Goal: Navigation & Orientation: Find specific page/section

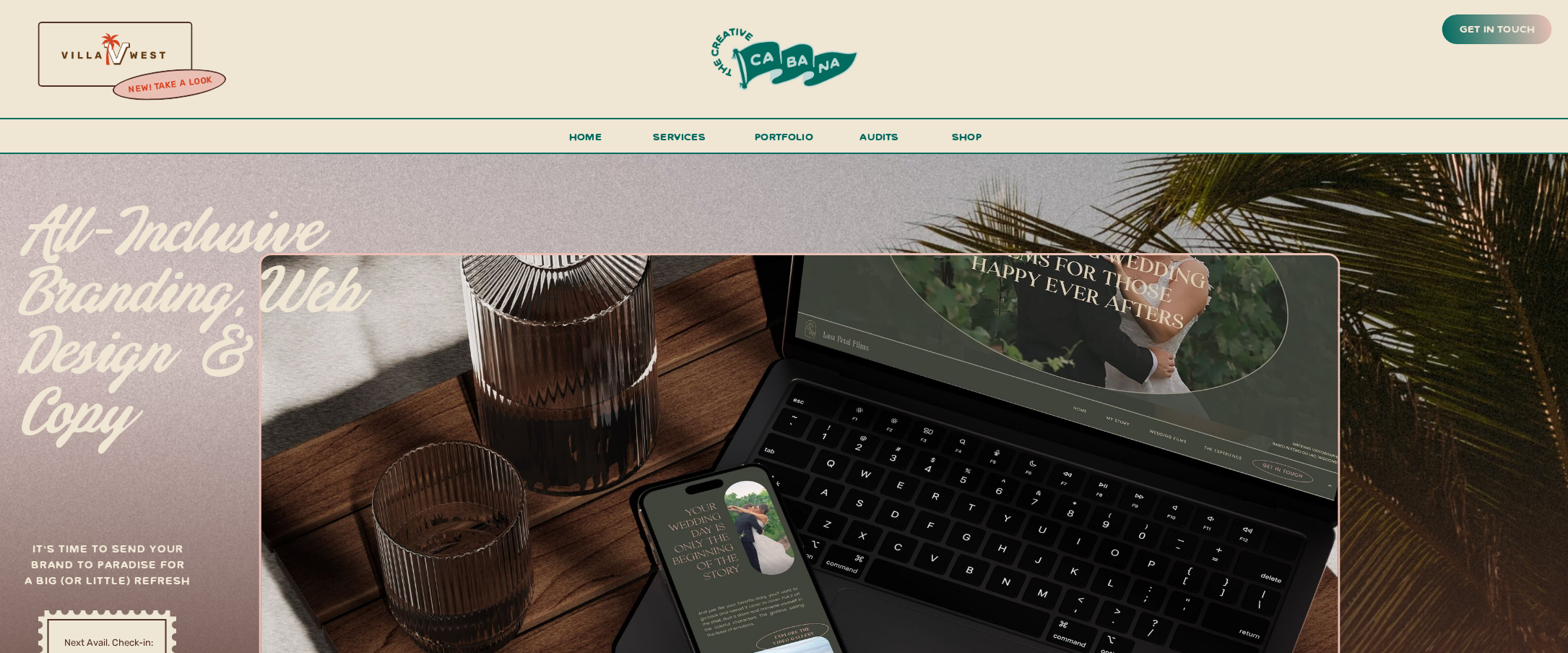
scroll to position [5, 0]
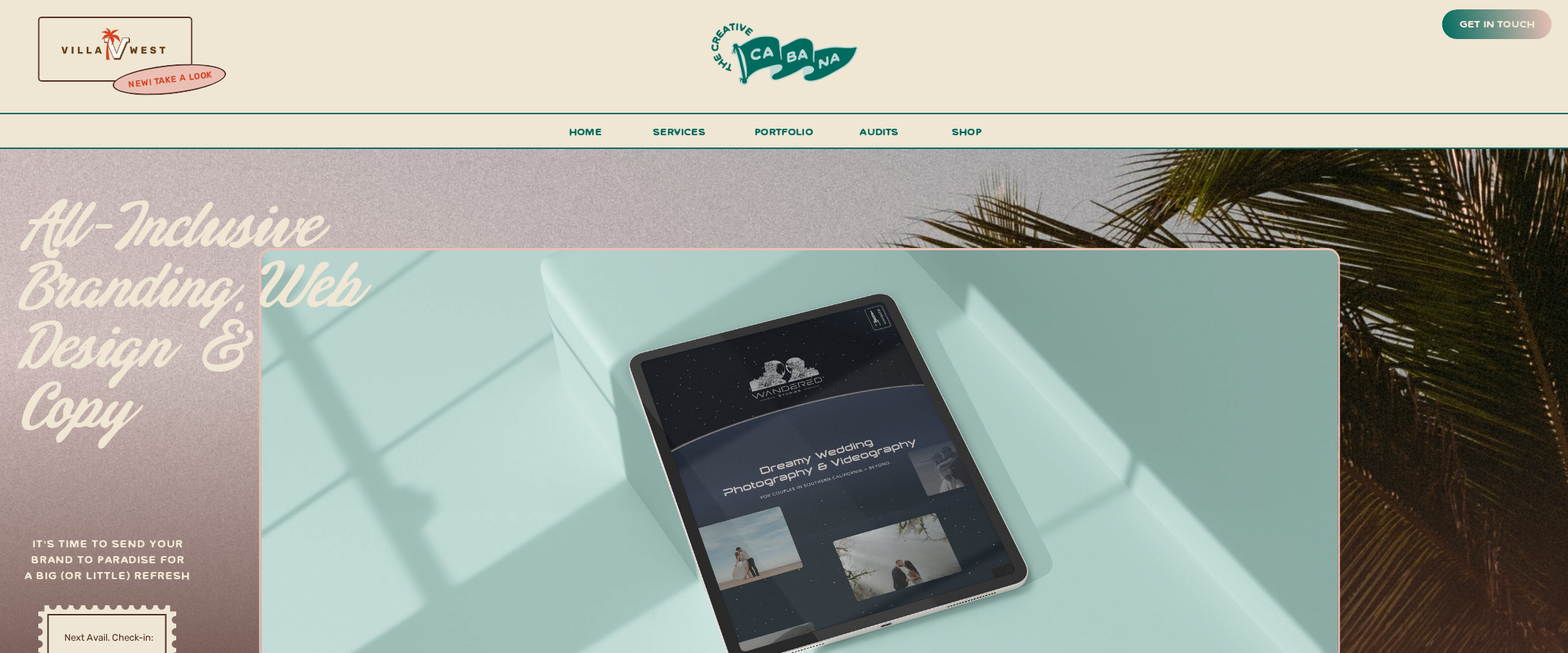
click at [159, 75] on h3 "new! take a look" at bounding box center [169, 80] width 118 height 29
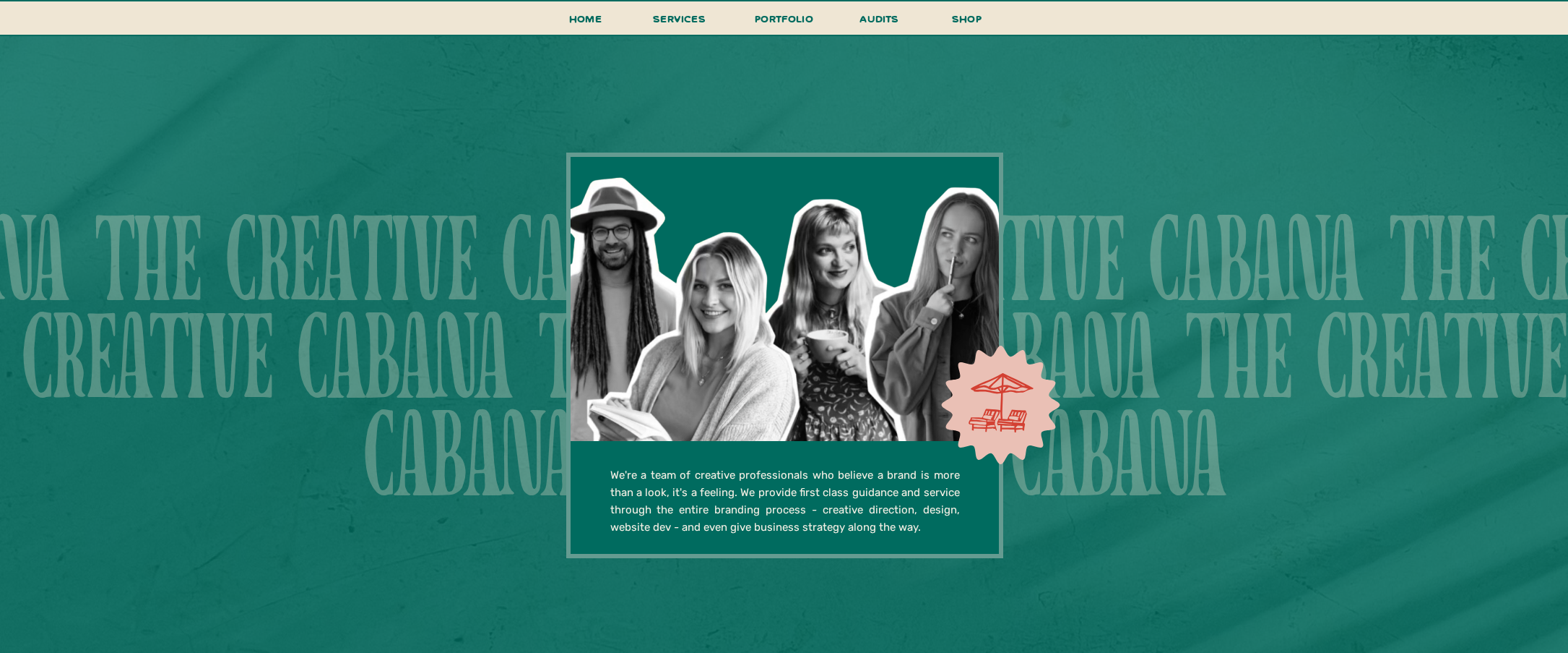
scroll to position [2799, 0]
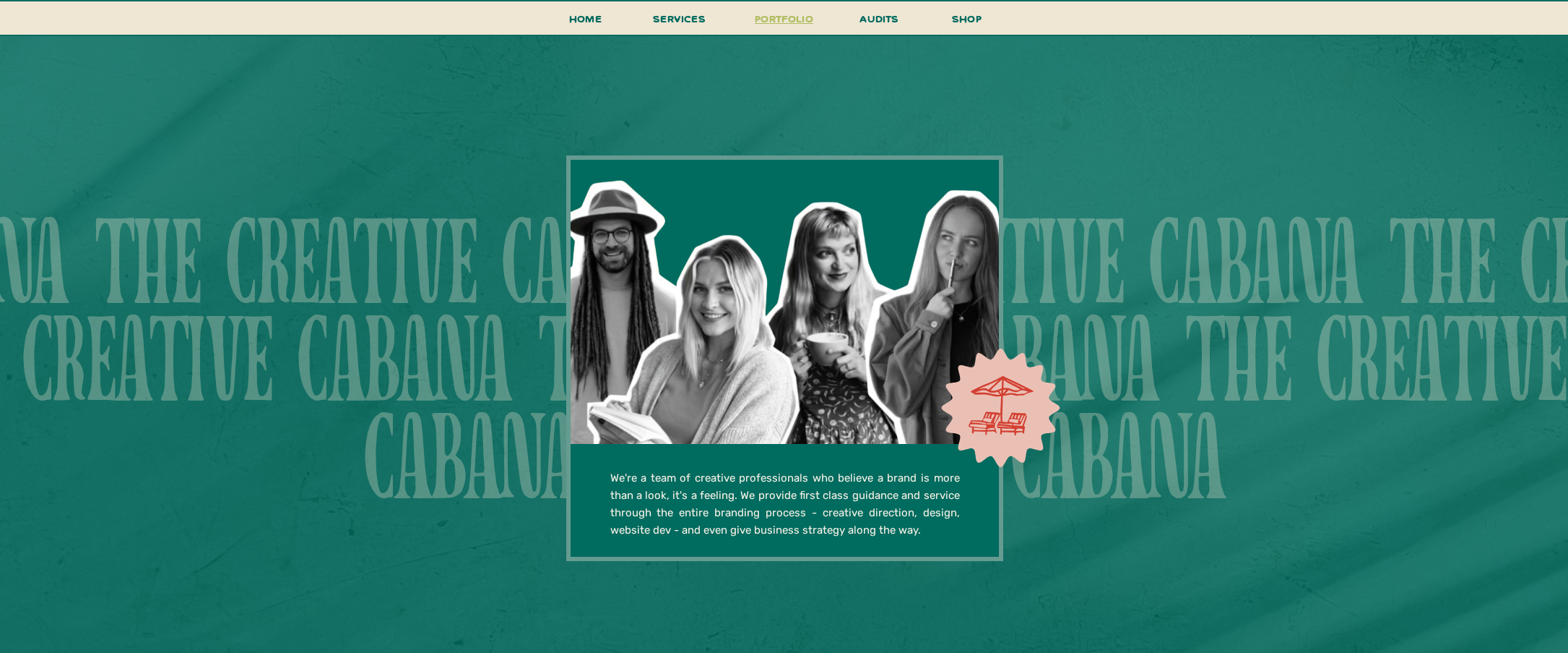
click at [764, 17] on h3 "portfolio" at bounding box center [784, 22] width 68 height 27
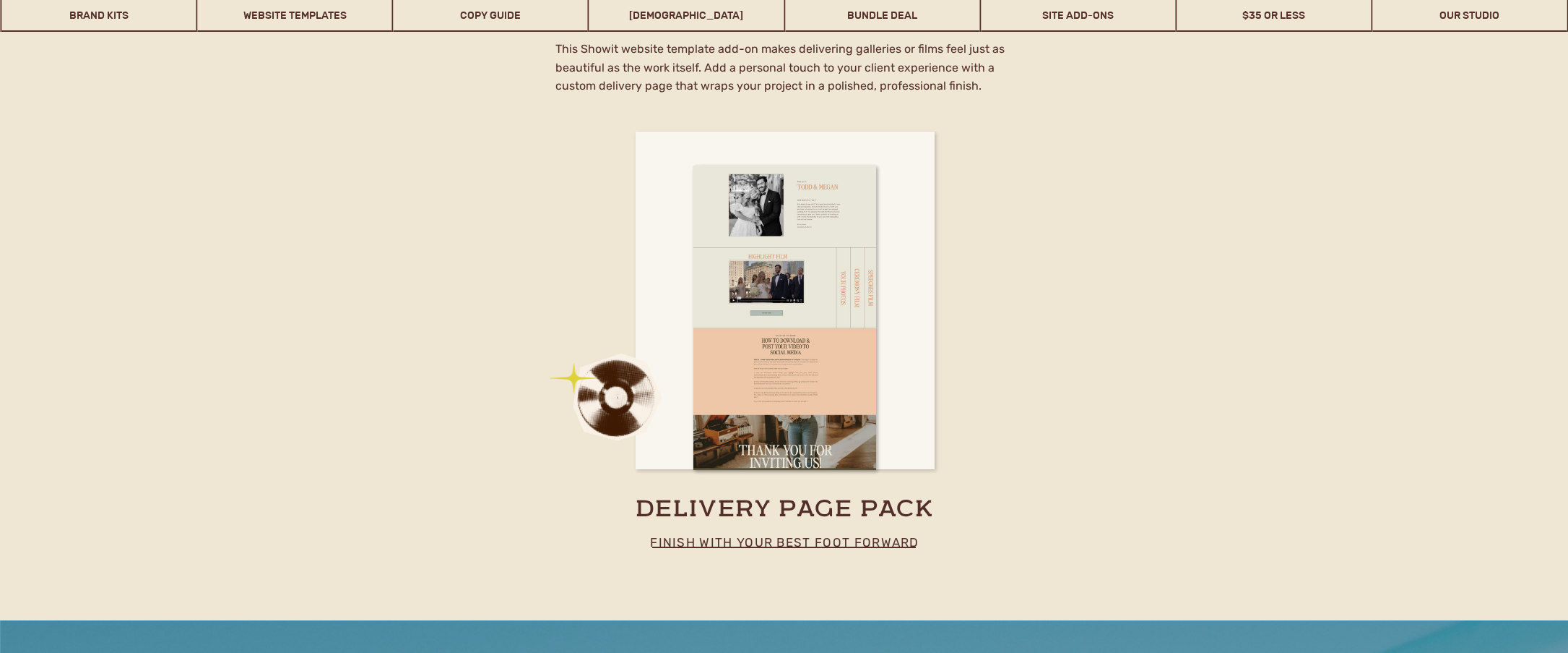
scroll to position [8472, 0]
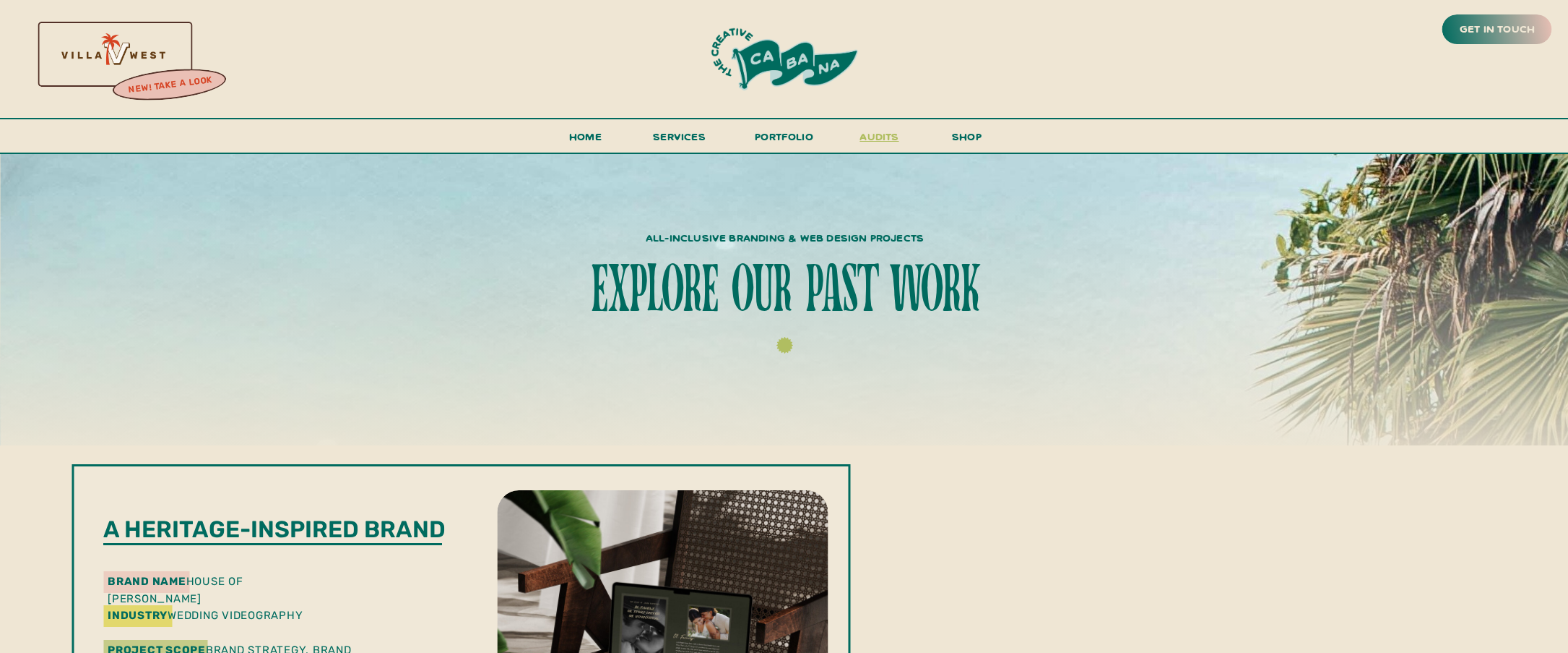
click at [871, 135] on h3 "audits" at bounding box center [880, 139] width 43 height 25
click at [682, 141] on span "services" at bounding box center [679, 136] width 53 height 14
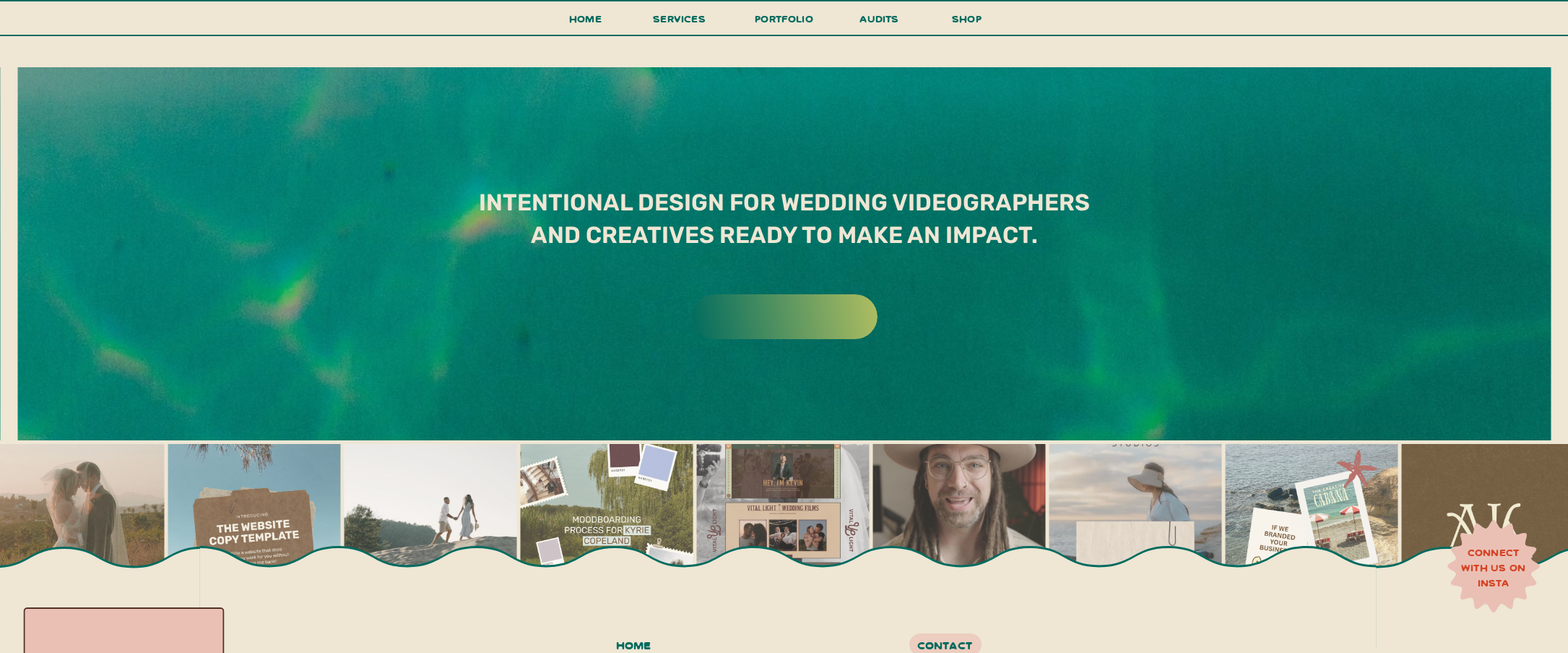
scroll to position [8235, 0]
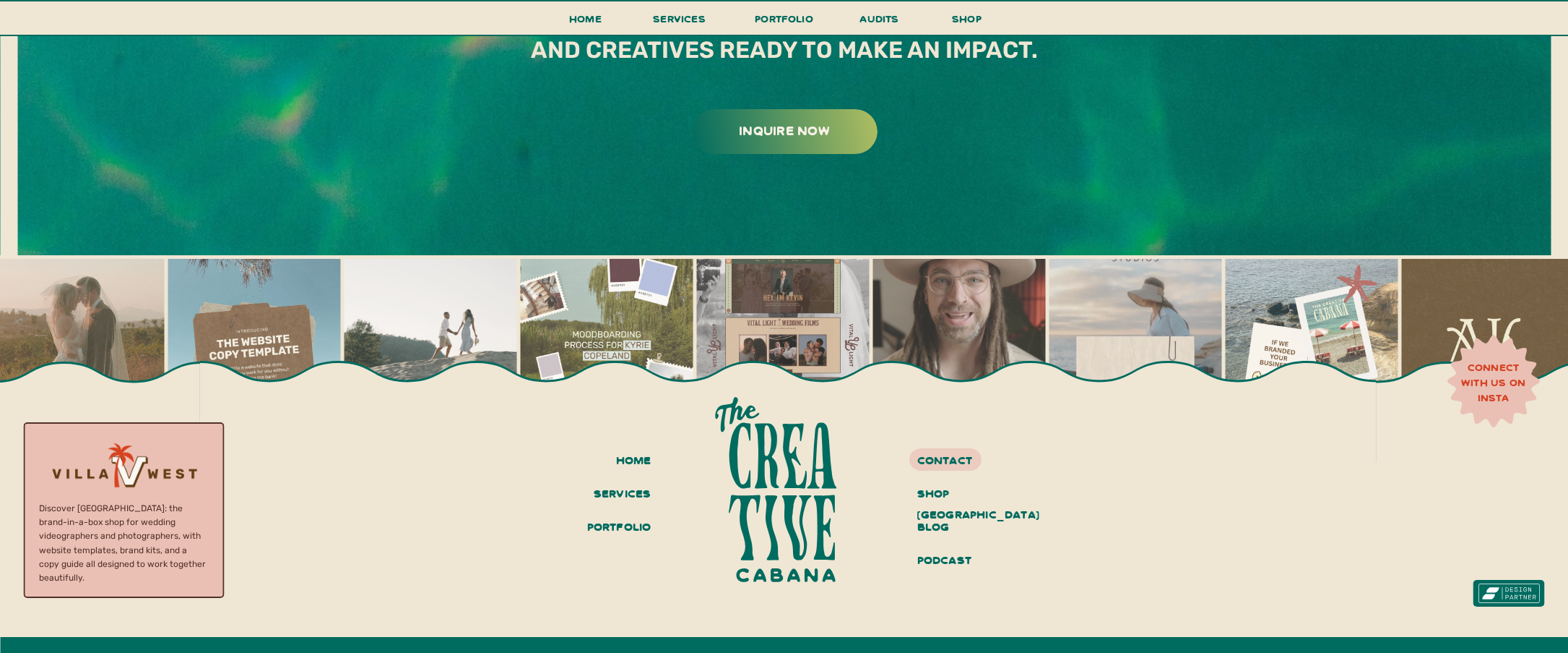
click at [938, 312] on img at bounding box center [959, 345] width 172 height 173
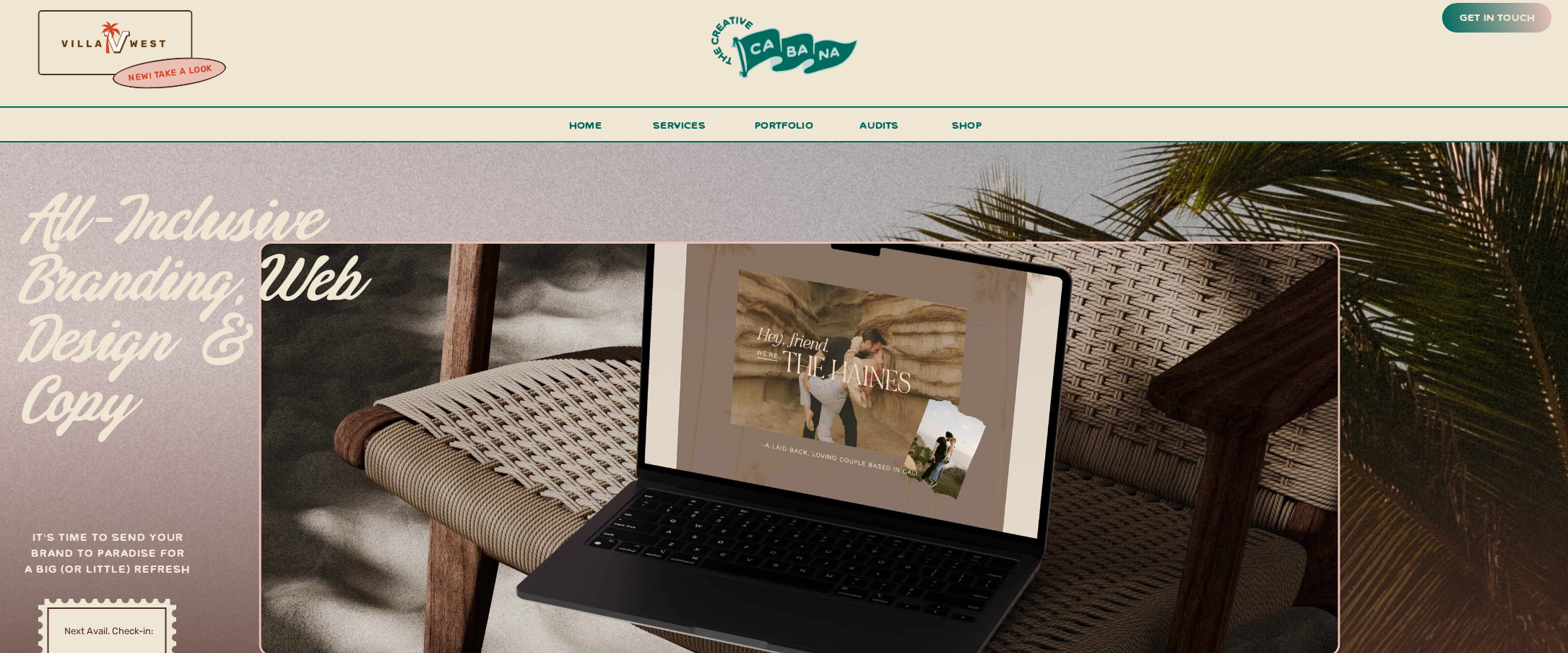
scroll to position [13, 0]
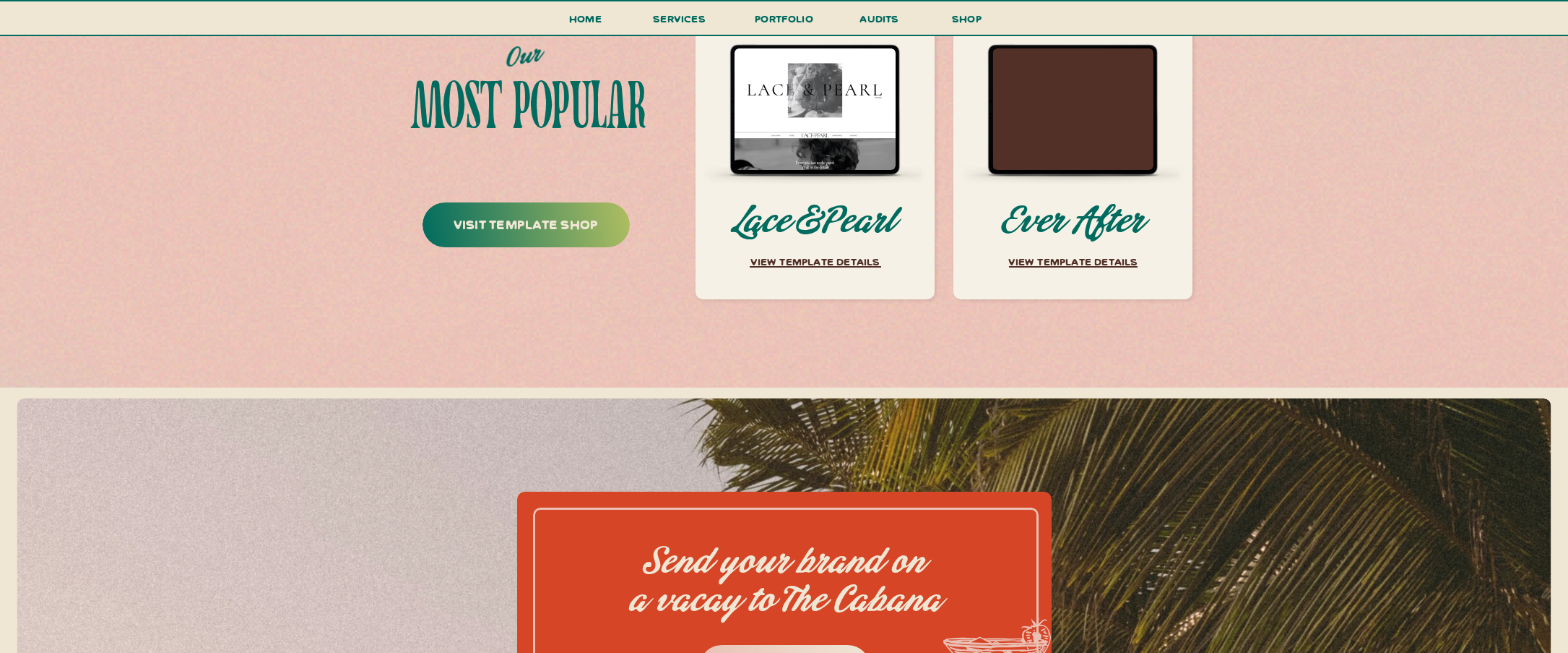
scroll to position [6357, 0]
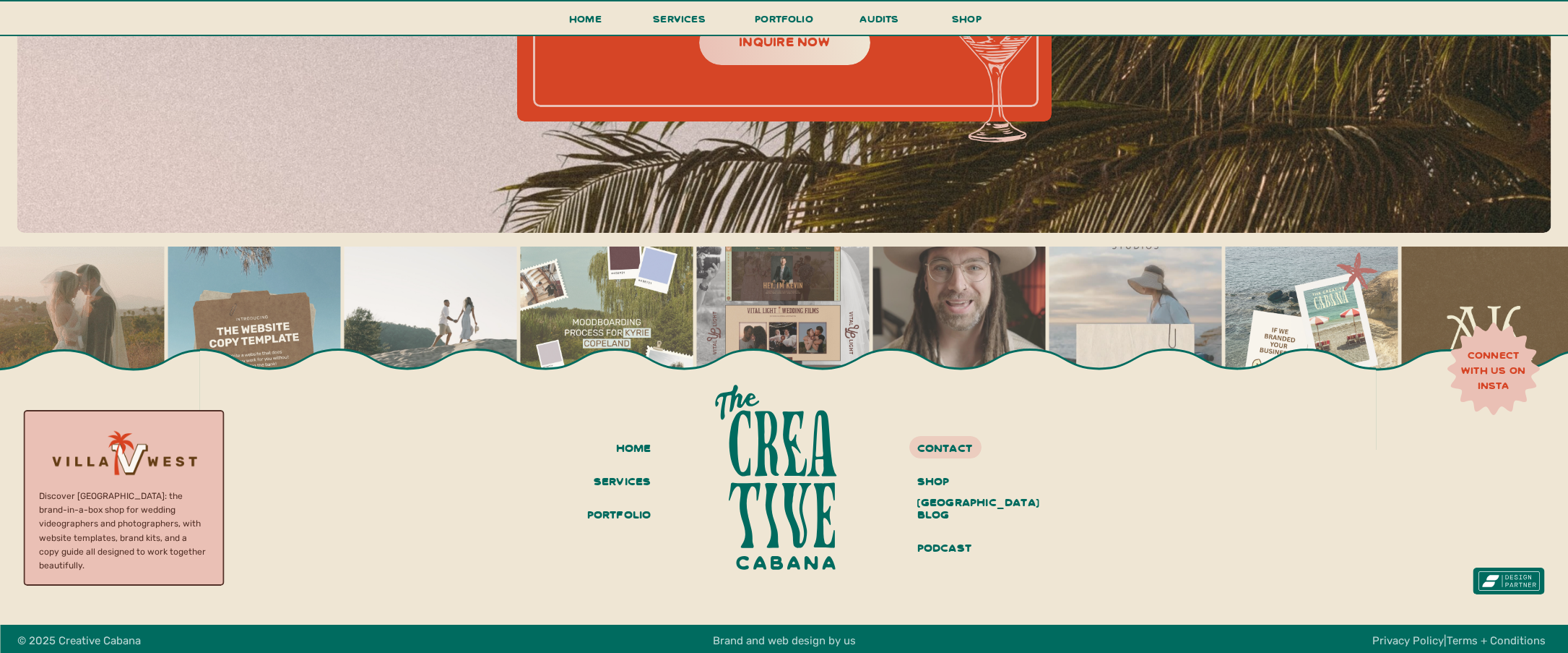
click at [924, 296] on img at bounding box center [959, 333] width 172 height 173
